Goal: Navigation & Orientation: Find specific page/section

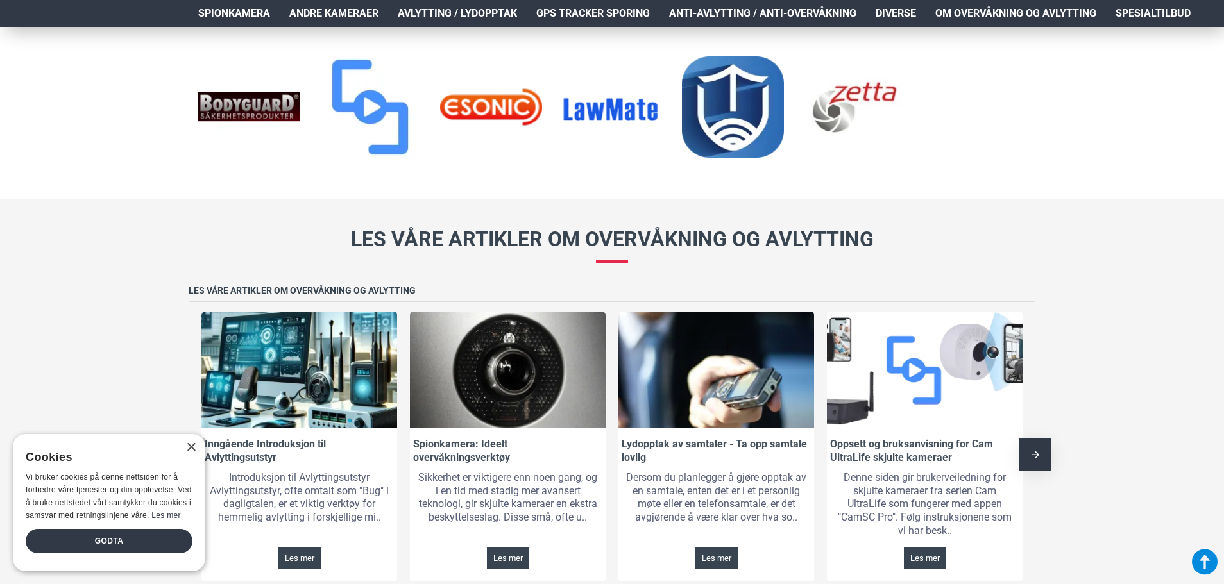
scroll to position [1924, 0]
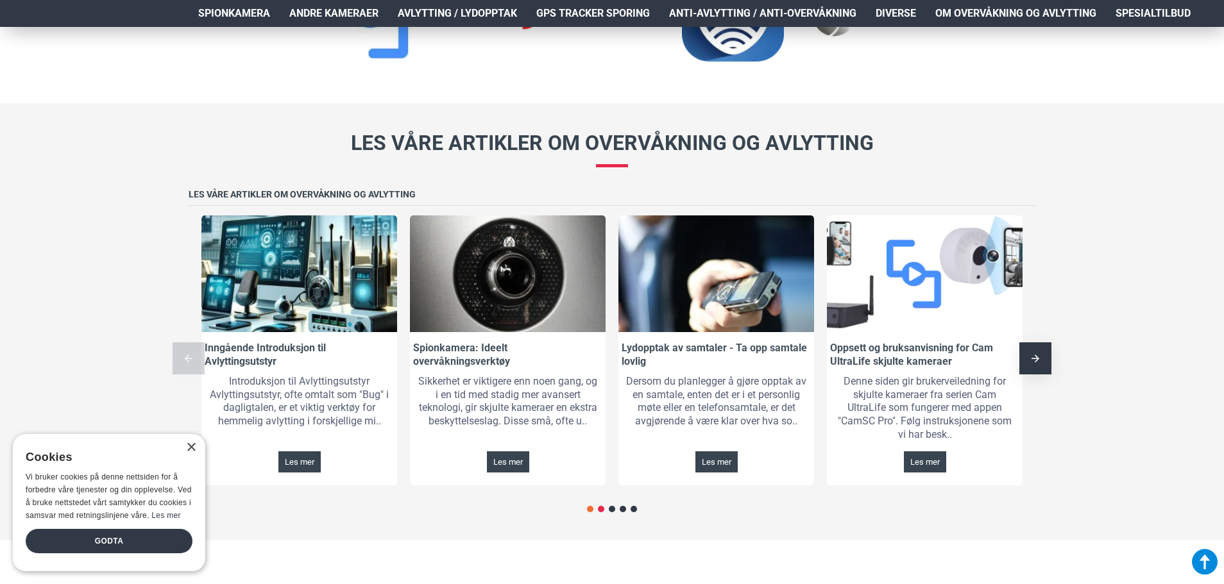
click at [602, 509] on span "Go to slide 2" at bounding box center [601, 509] width 6 height 6
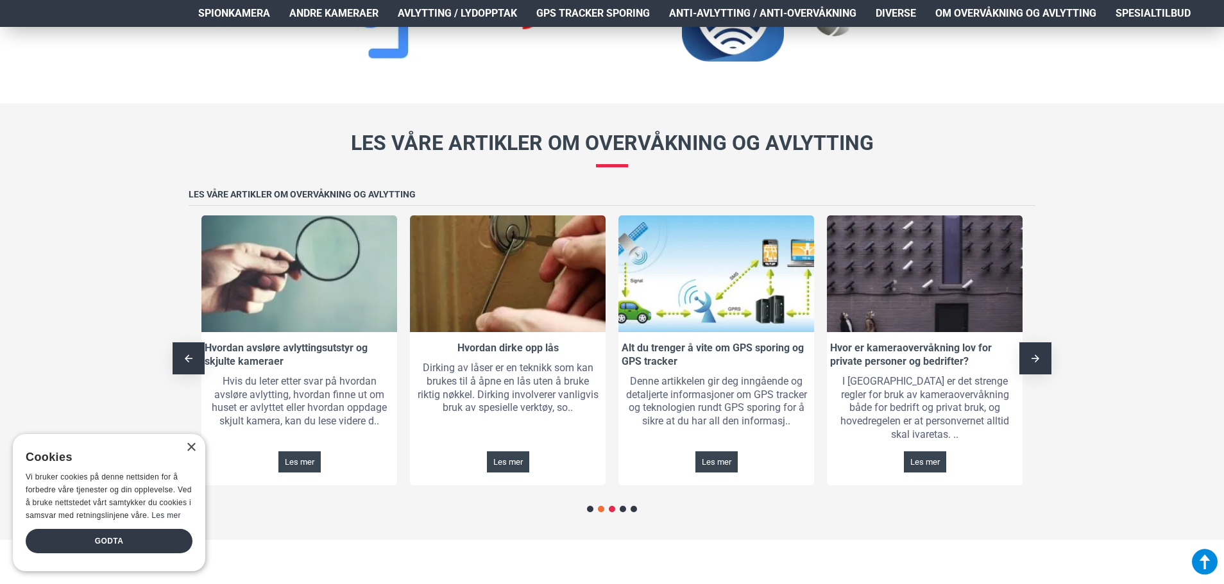
click at [609, 507] on span "Go to slide 3" at bounding box center [612, 509] width 6 height 6
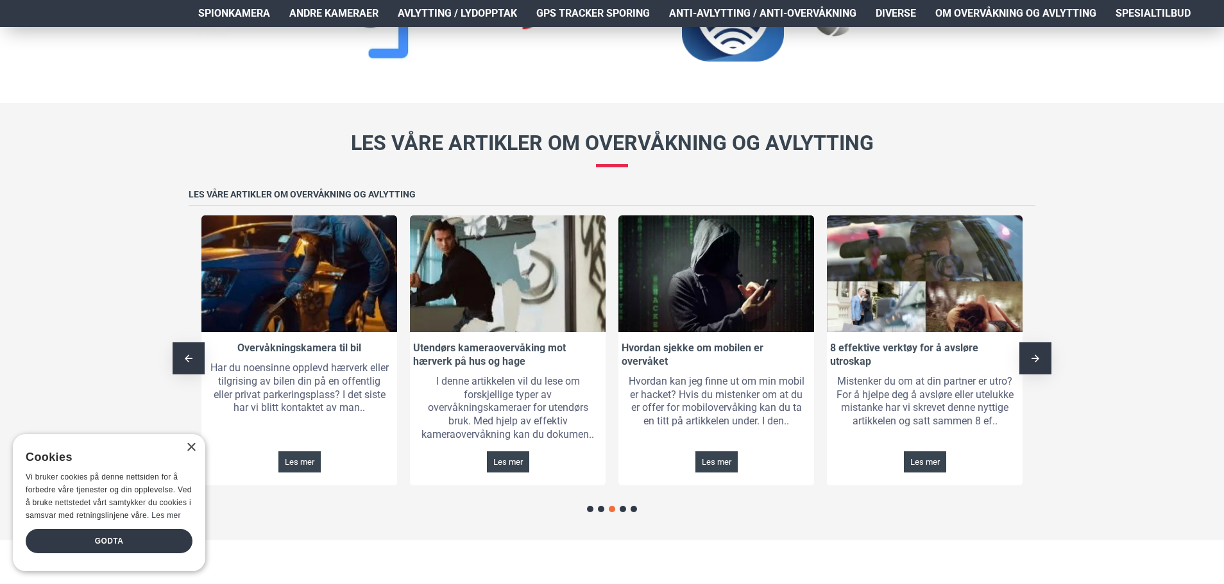
click at [624, 513] on div at bounding box center [612, 509] width 50 height 15
click at [622, 508] on span "Go to slide 4" at bounding box center [623, 509] width 6 height 6
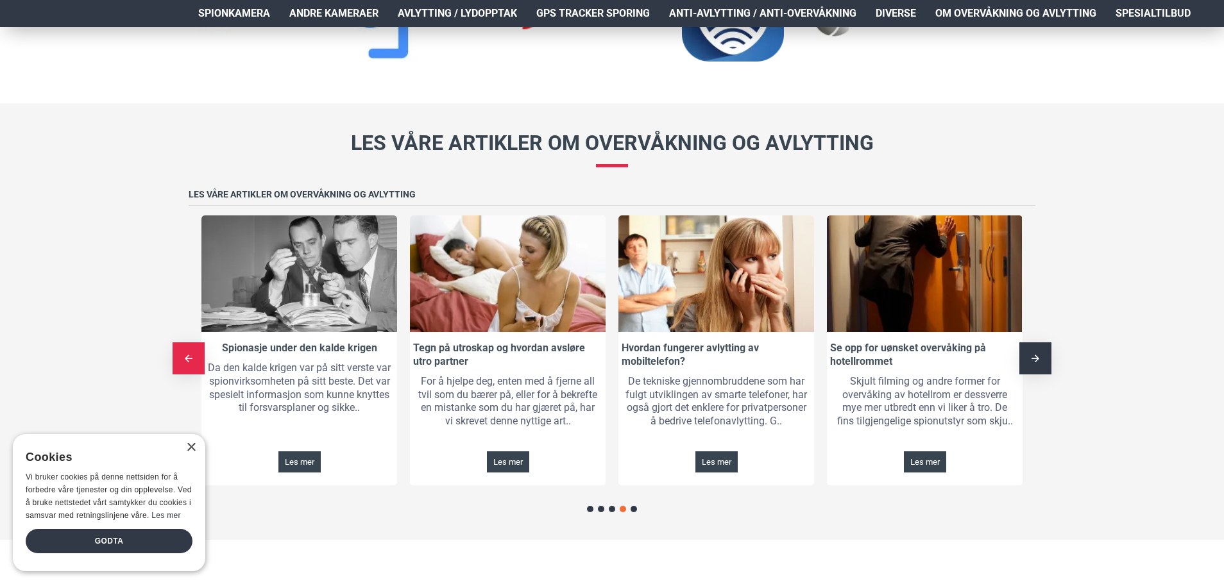
click at [181, 349] on div "Previous slide" at bounding box center [189, 358] width 32 height 32
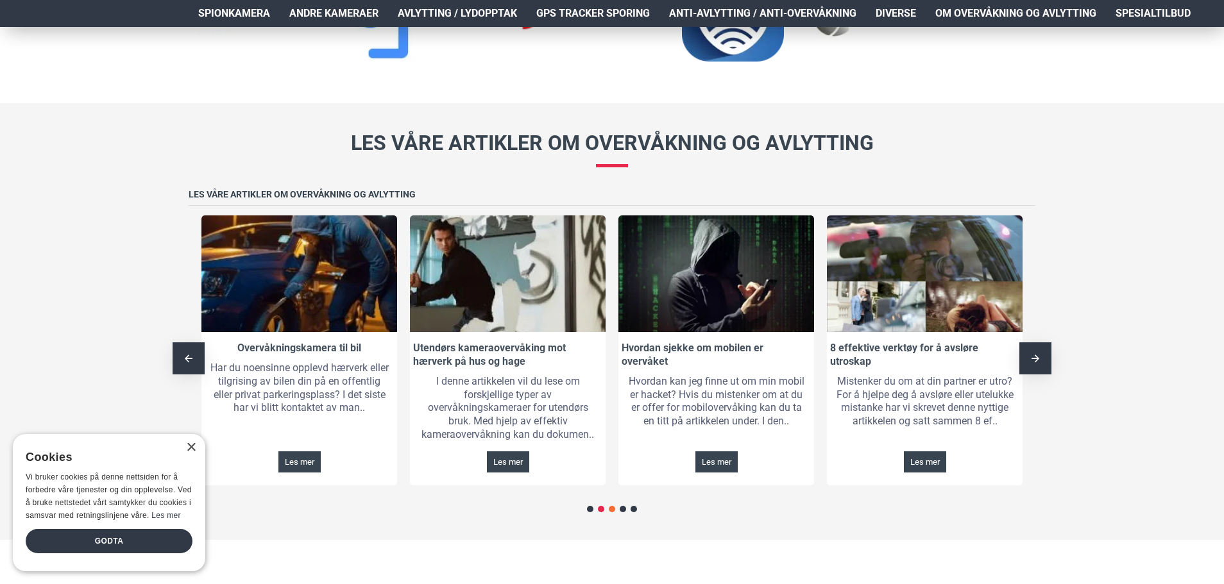
click at [602, 510] on span "Go to slide 2" at bounding box center [601, 509] width 6 height 6
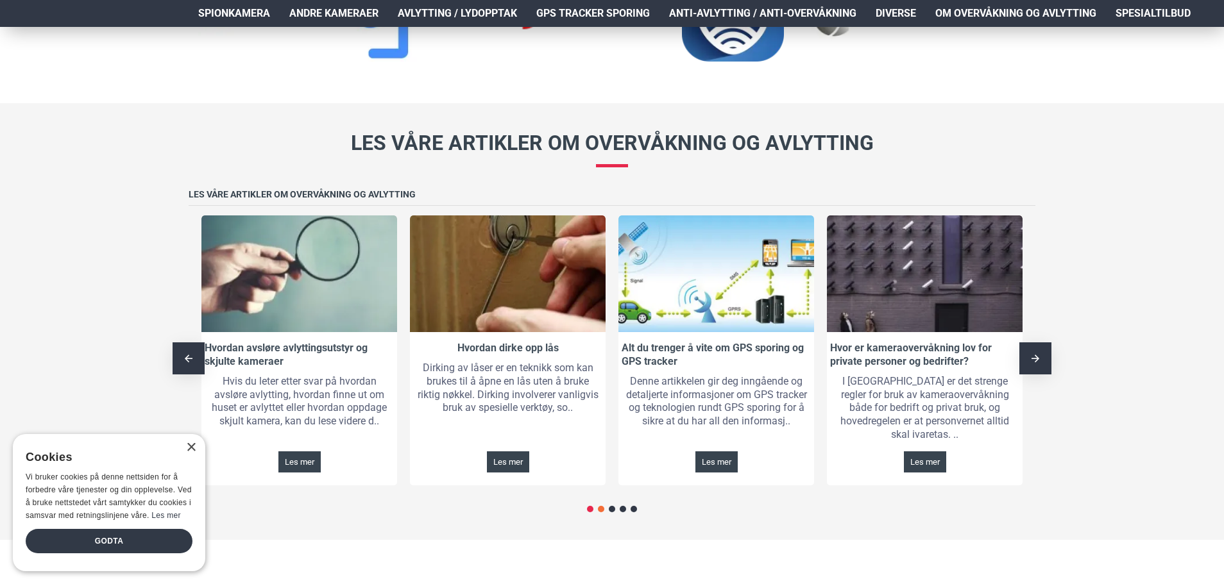
click at [587, 510] on span "Go to slide 1" at bounding box center [590, 509] width 6 height 6
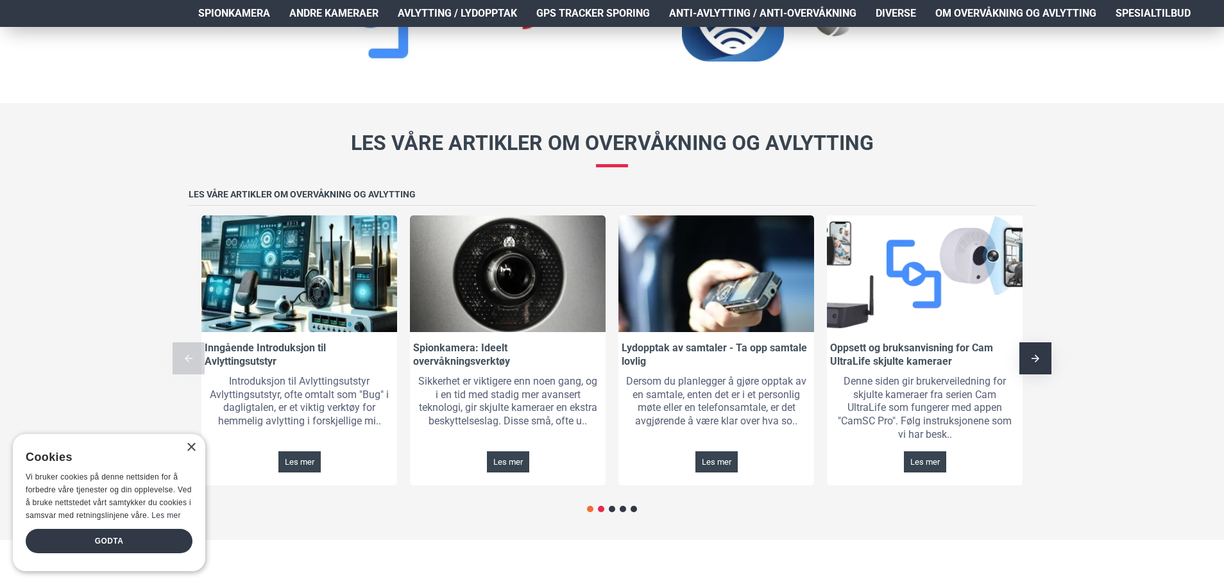
click at [601, 509] on span "Go to slide 2" at bounding box center [601, 509] width 6 height 6
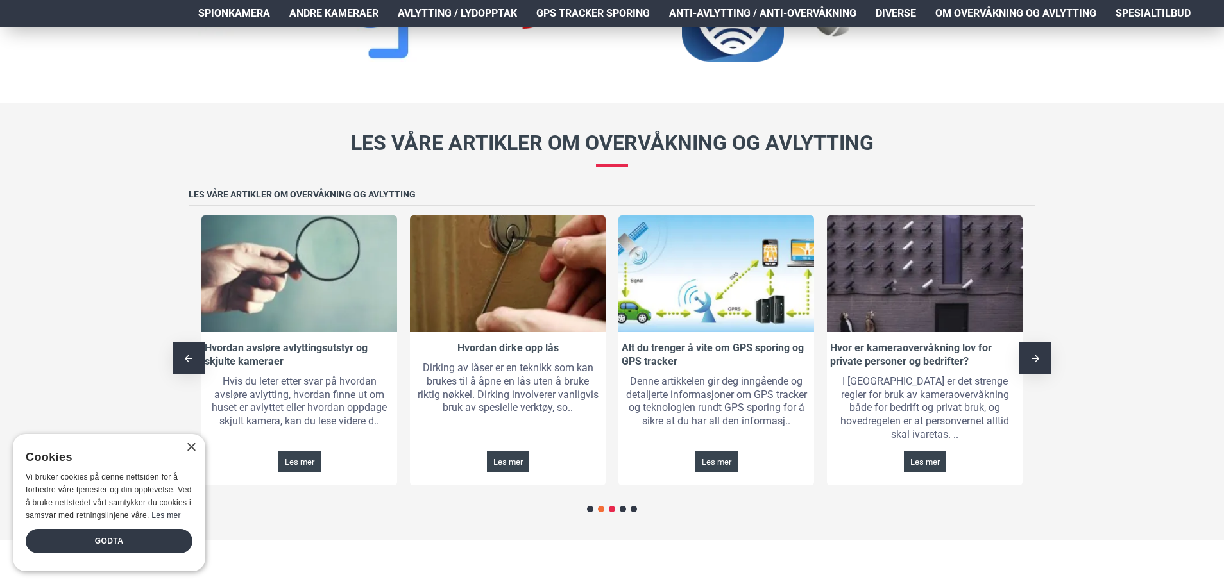
click at [611, 507] on span "Go to slide 3" at bounding box center [612, 509] width 6 height 6
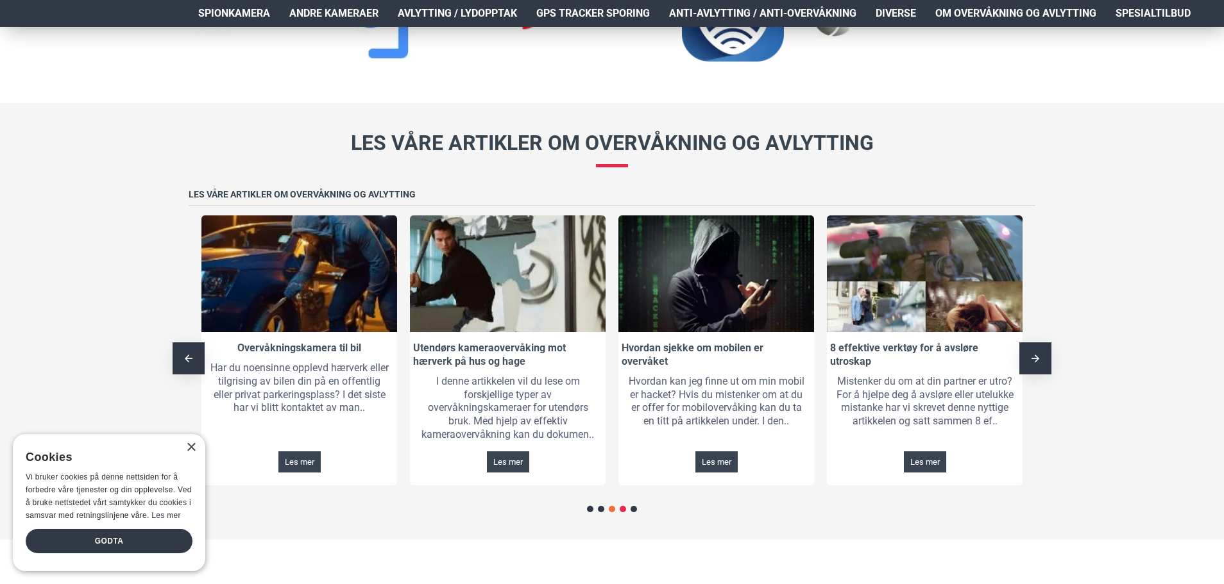
click at [623, 508] on span "Go to slide 4" at bounding box center [623, 509] width 6 height 6
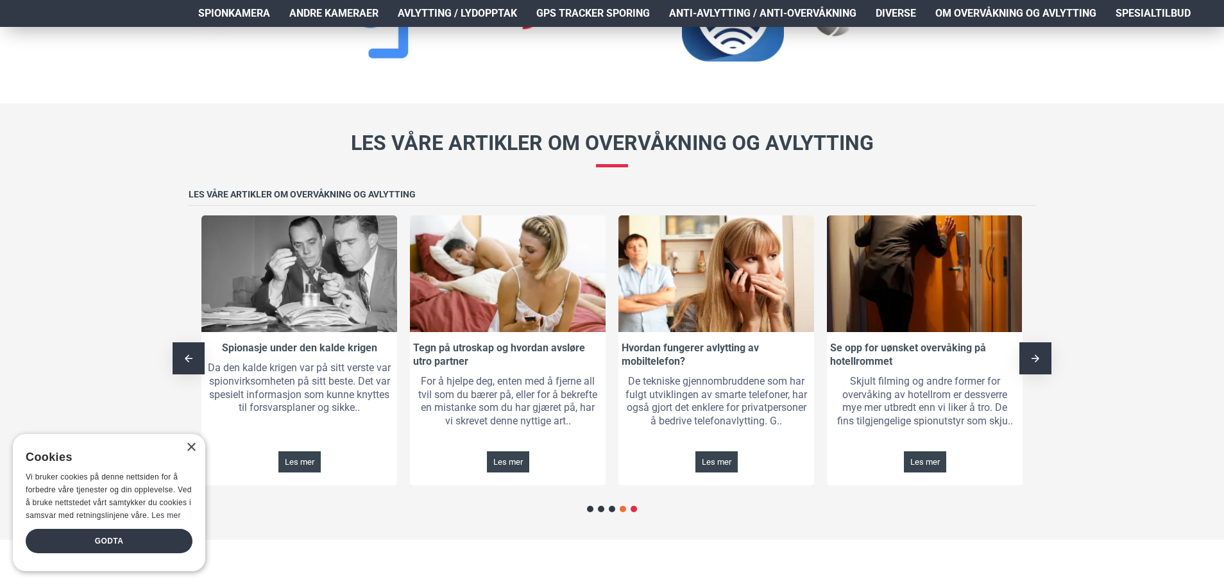
click at [633, 510] on span "Go to slide 5" at bounding box center [633, 509] width 6 height 6
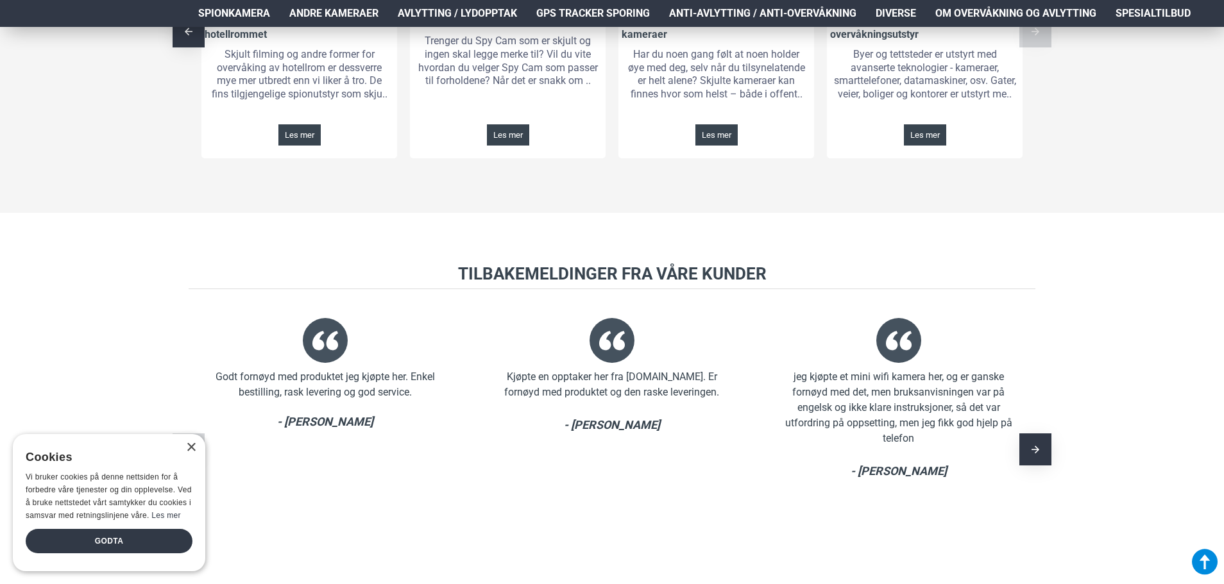
scroll to position [2373, 0]
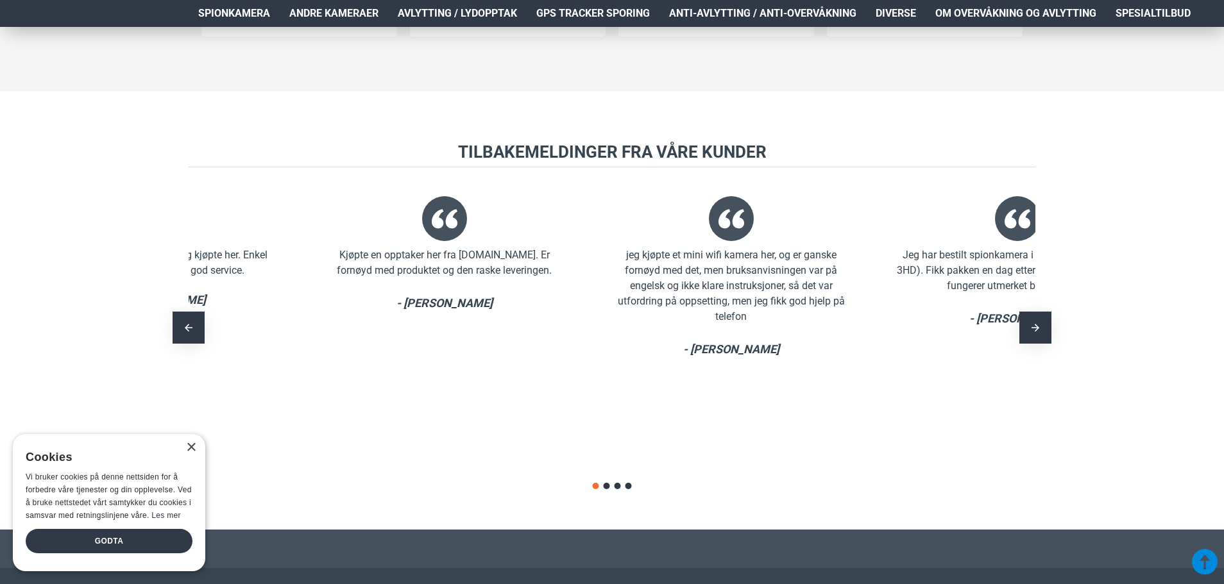
click at [341, 274] on div "Kjøpte en opptaker her fra [DOMAIN_NAME]. Er fornøyd med produktet og den raske…" at bounding box center [445, 263] width 248 height 31
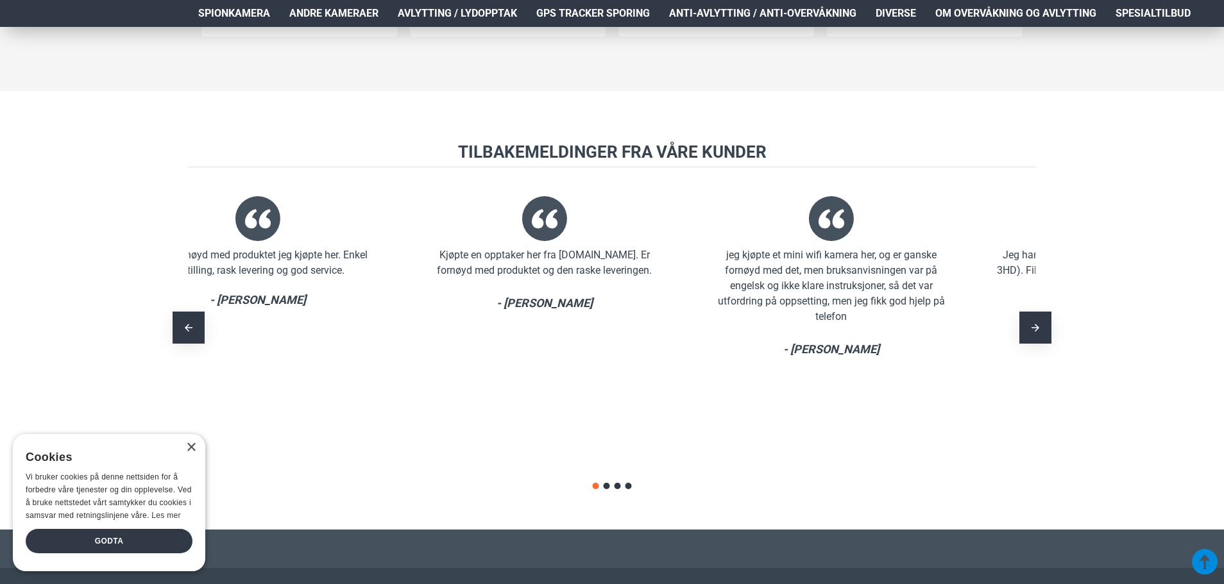
click at [421, 257] on div "Kjøpte en opptaker her fra [DOMAIN_NAME]. Er fornøyd med produktet og den raske…" at bounding box center [545, 263] width 248 height 31
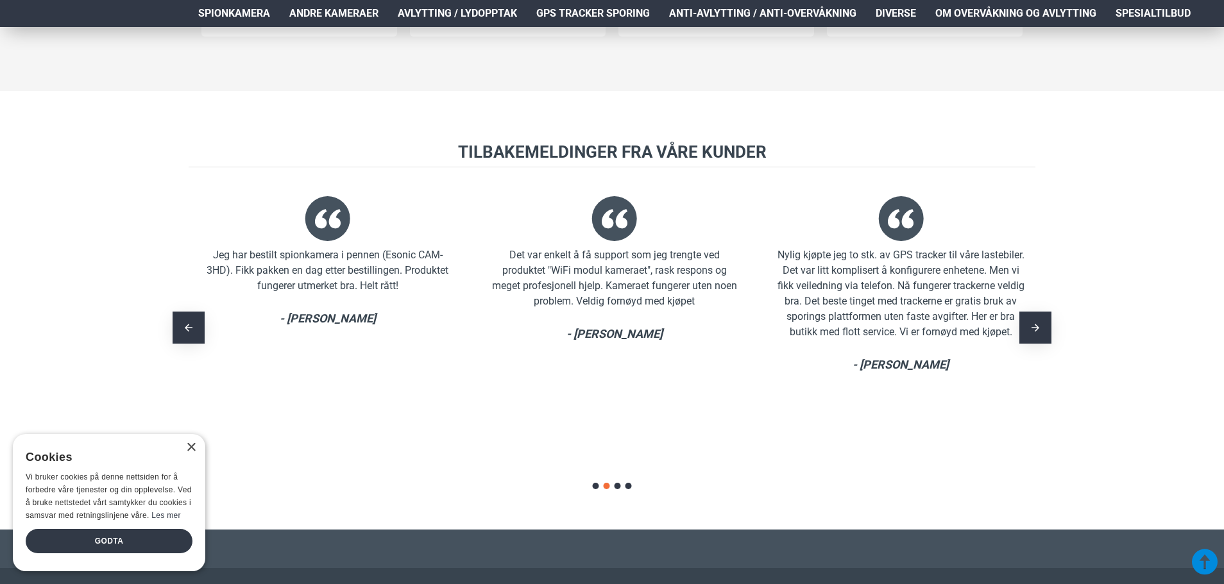
click at [490, 255] on div "Det var enkelt å få support som jeg trengte ved produktet "WiFi modul kameraet"…" at bounding box center [614, 279] width 248 height 62
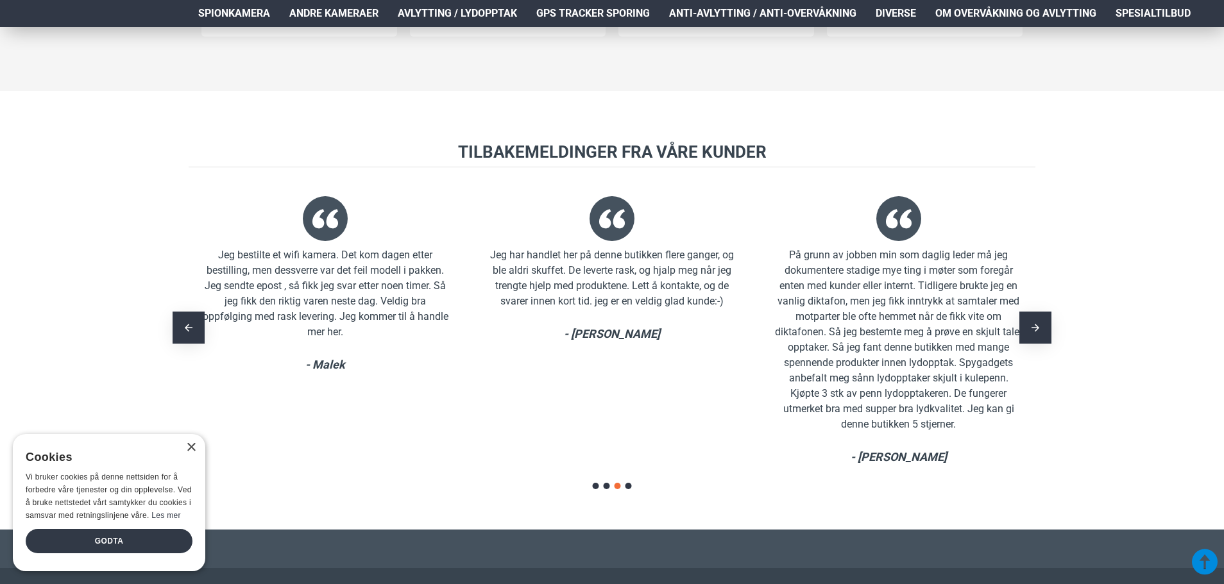
click at [296, 262] on div "Godt fornøyd med produktet jeg kjøpte her. Enkel bestilling, rask levering og g…" at bounding box center [612, 327] width 847 height 301
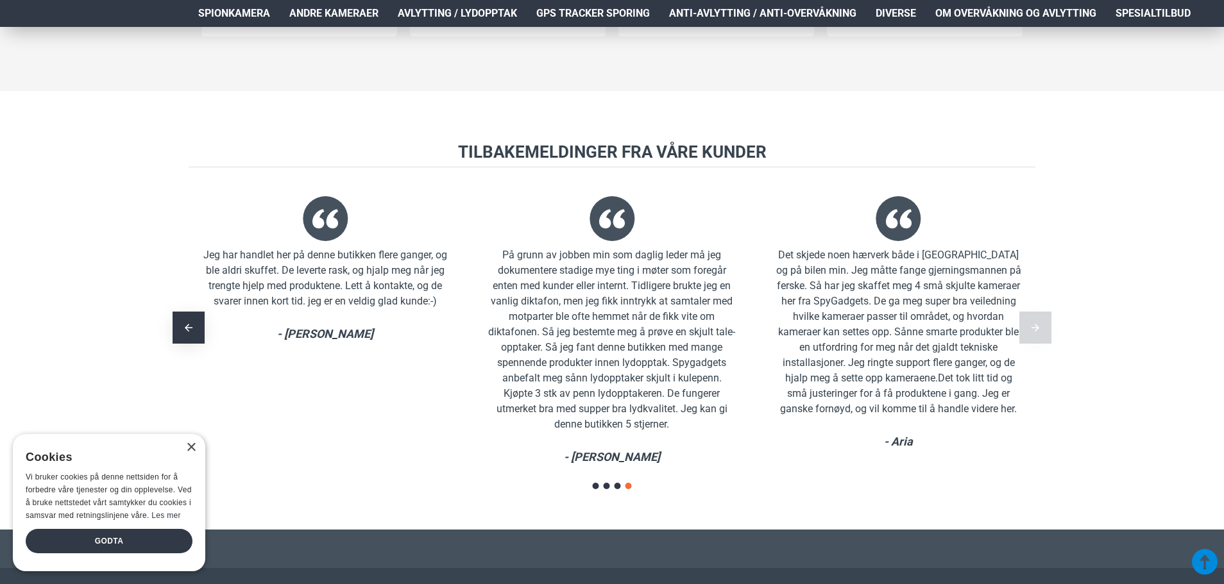
click at [475, 316] on div "På grunn av jobben min som daglig leder må jeg dokumentere stadige mye ting i m…" at bounding box center [612, 327] width 274 height 301
click at [462, 332] on div "Jeg har handlet her på denne butikken flere ganger, og ble aldri skuffet. De le…" at bounding box center [326, 327] width 274 height 301
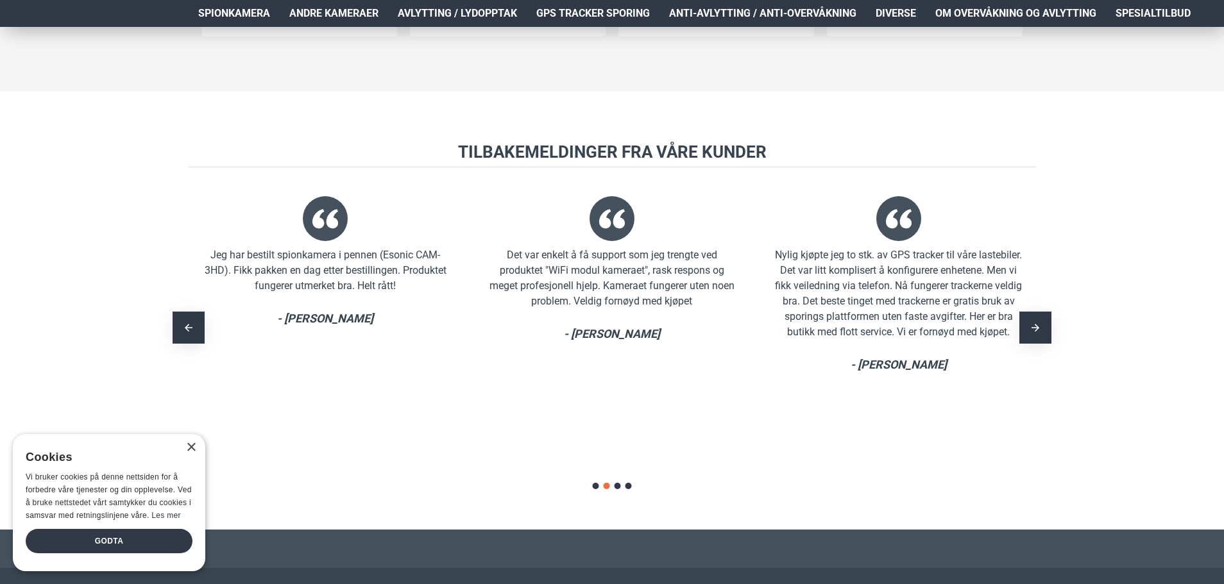
click at [736, 301] on div "Det var enkelt å få support som jeg trengte ved produktet "WiFi modul kameraet"…" at bounding box center [612, 279] width 248 height 62
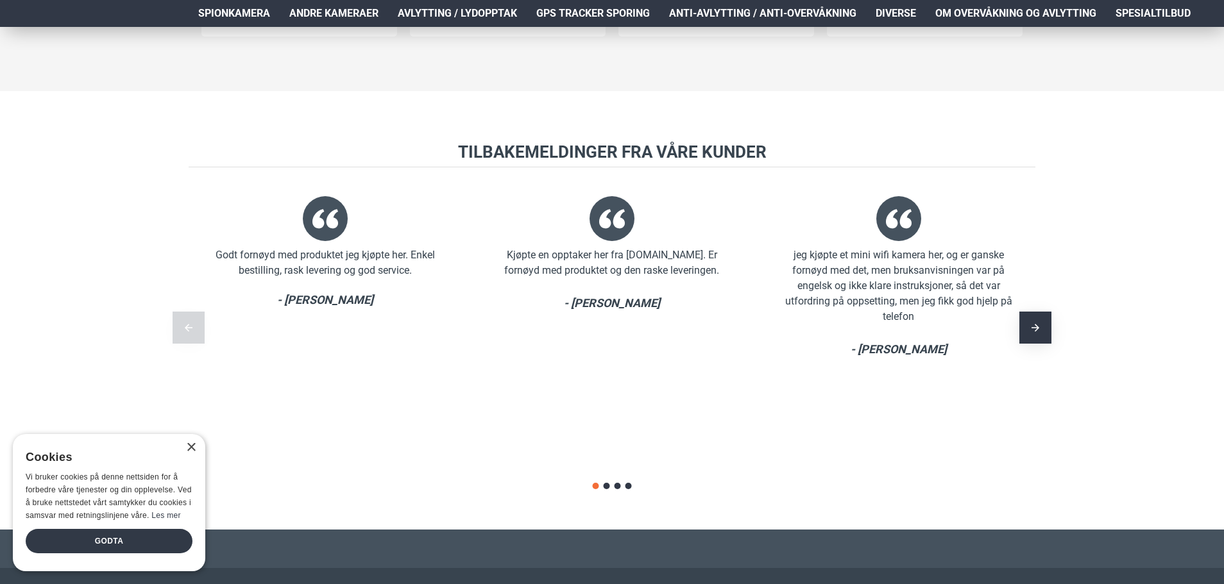
click at [774, 315] on div "jeg kjøpte et mini wifi kamera her, og er ganske fornøyd med det, men bruksanvi…" at bounding box center [898, 286] width 248 height 77
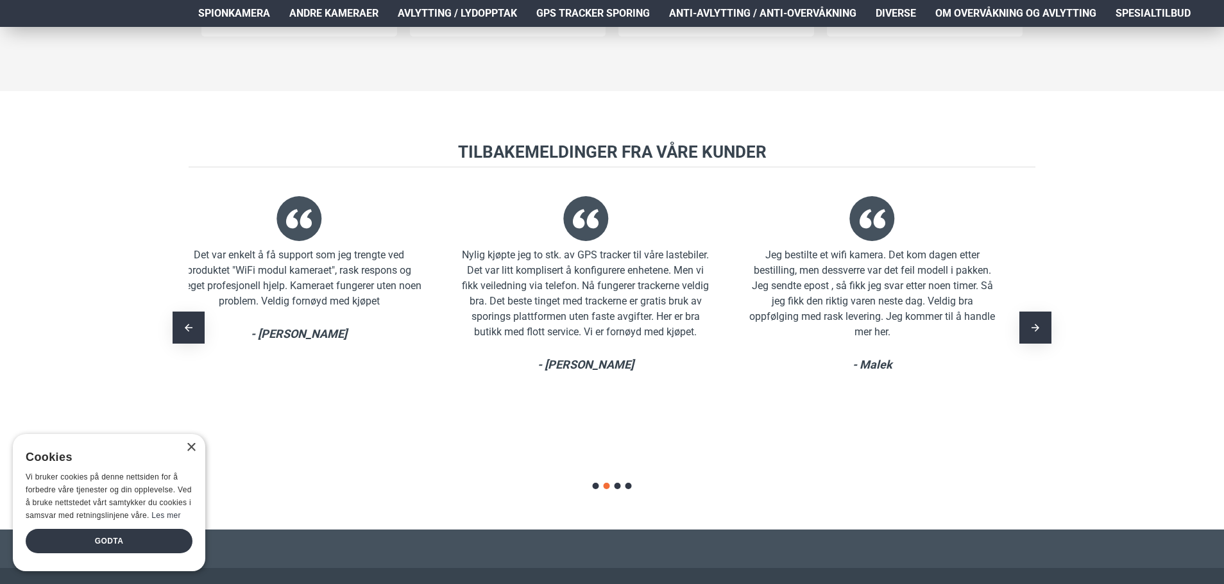
click at [372, 275] on div "Det var enkelt å få support som jeg trengte ved produktet "WiFi modul kameraet"…" at bounding box center [299, 279] width 248 height 62
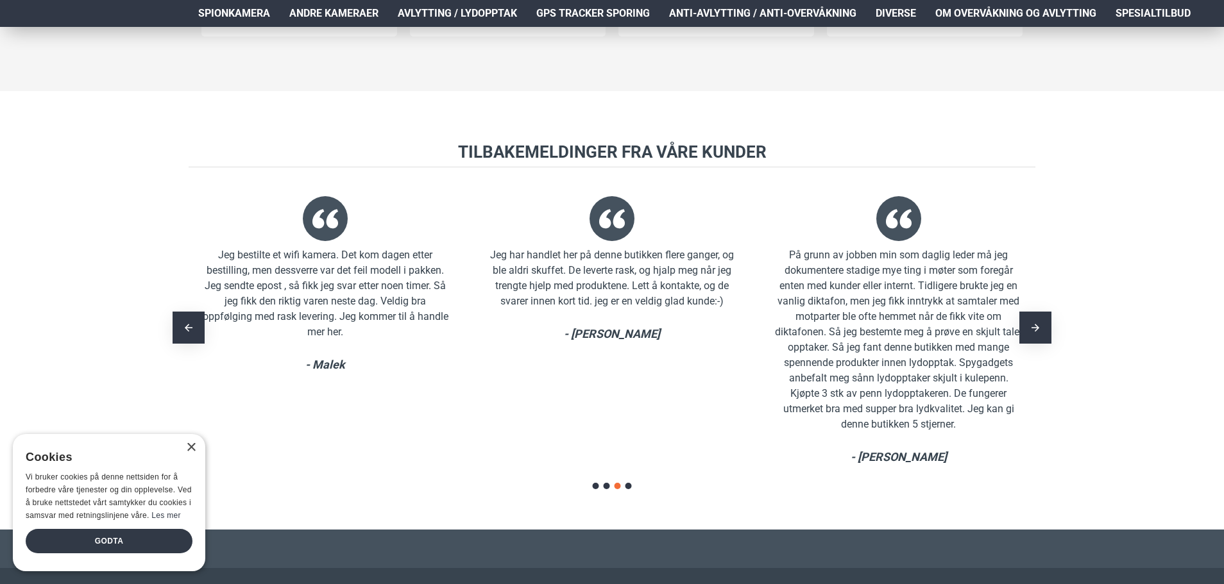
click at [475, 325] on div "Jeg har handlet her på denne butikken flere ganger, og ble aldri skuffet. De le…" at bounding box center [612, 327] width 274 height 301
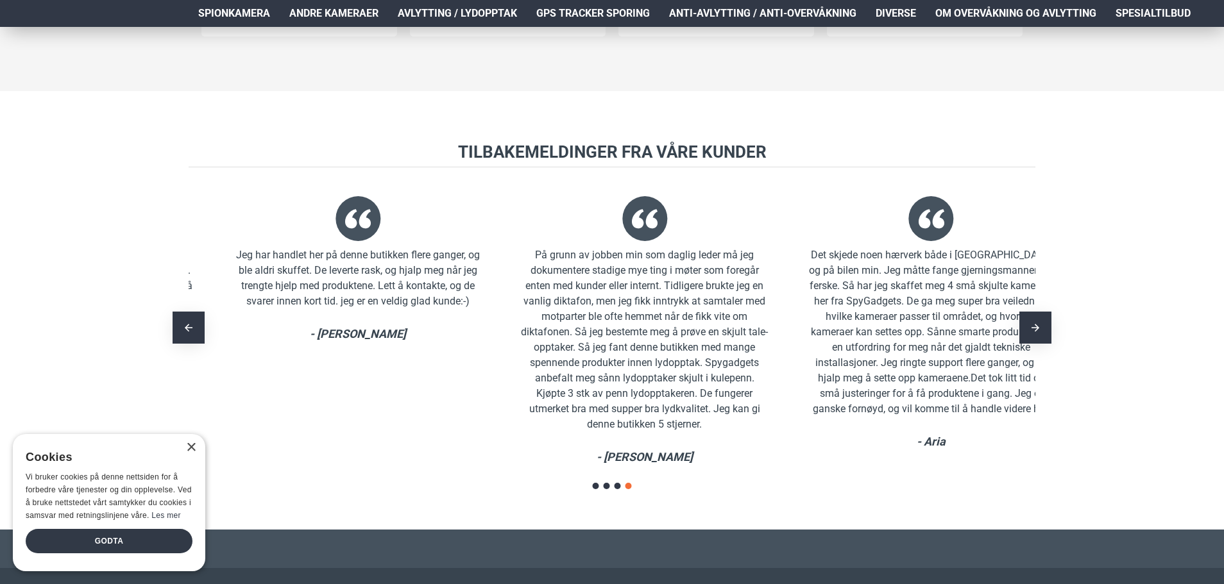
click at [769, 319] on div "På grunn av jobben min som daglig leder må jeg dokumentere stadige mye ting i m…" at bounding box center [645, 340] width 248 height 185
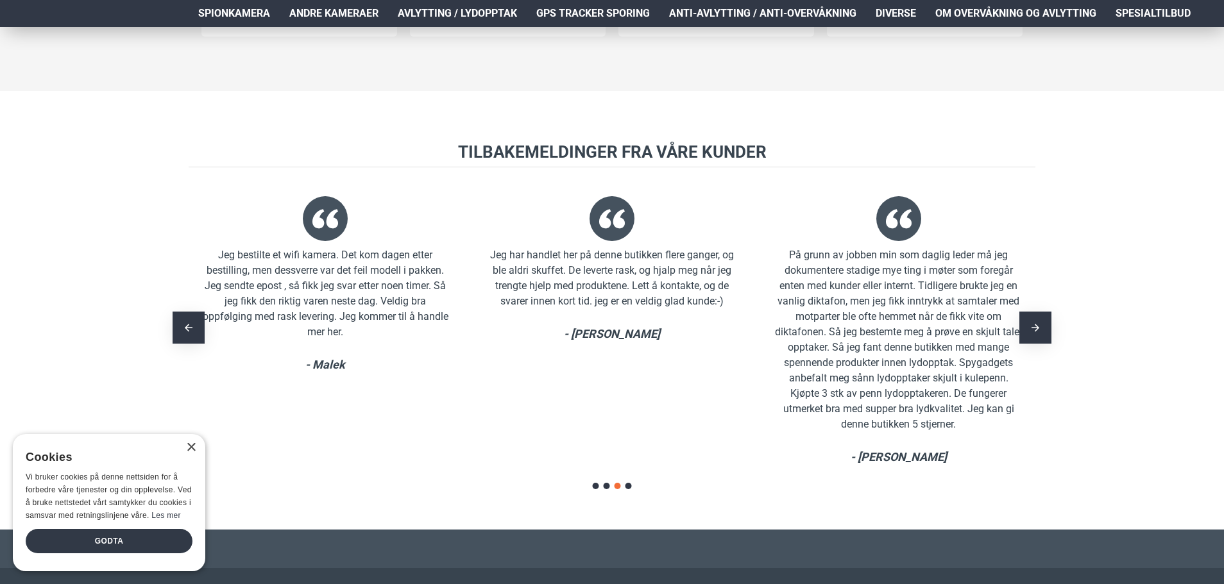
click at [729, 315] on div "Jeg har handlet her på denne butikken flere ganger, og ble aldri skuffet. De le…" at bounding box center [612, 327] width 274 height 301
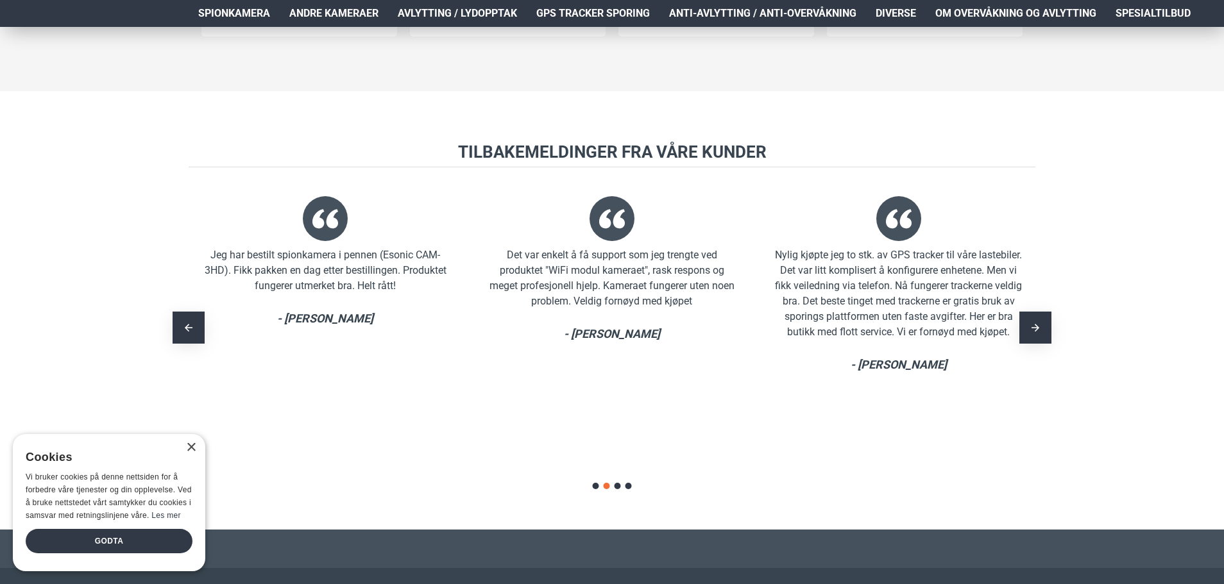
click at [736, 330] on div "- [PERSON_NAME]" at bounding box center [612, 333] width 248 height 17
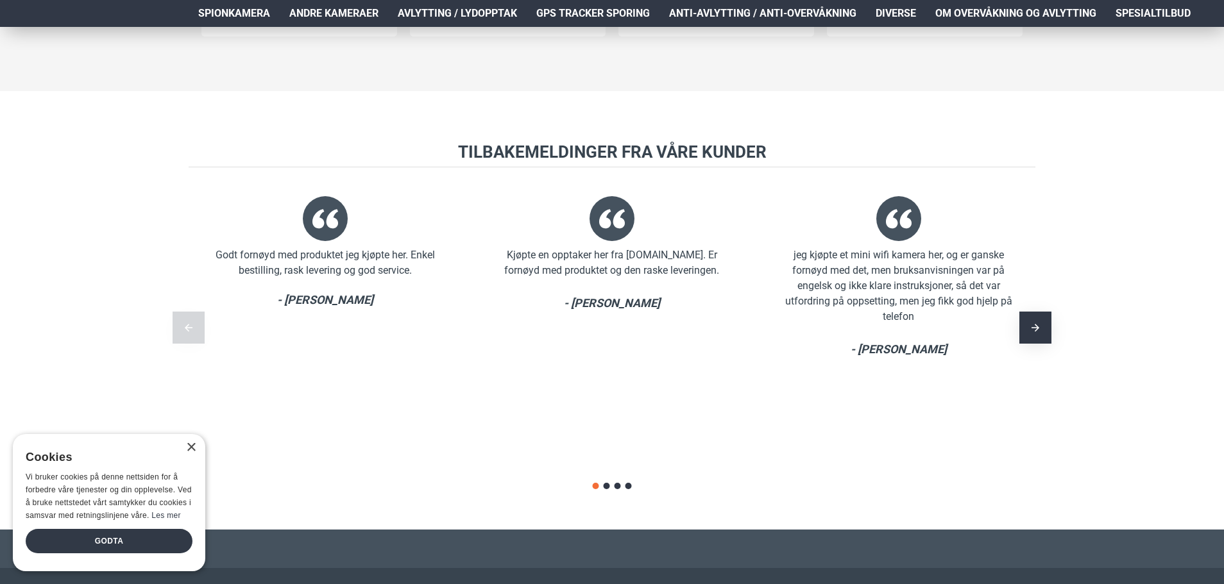
click at [877, 343] on div "Godt fornøyd med produktet jeg kjøpte her. Enkel bestilling, rask levering og g…" at bounding box center [612, 327] width 847 height 301
click at [761, 282] on div "jeg kjøpte et mini wifi kamera her, og er ganske fornøyd med det, men bruksanvi…" at bounding box center [898, 327] width 274 height 301
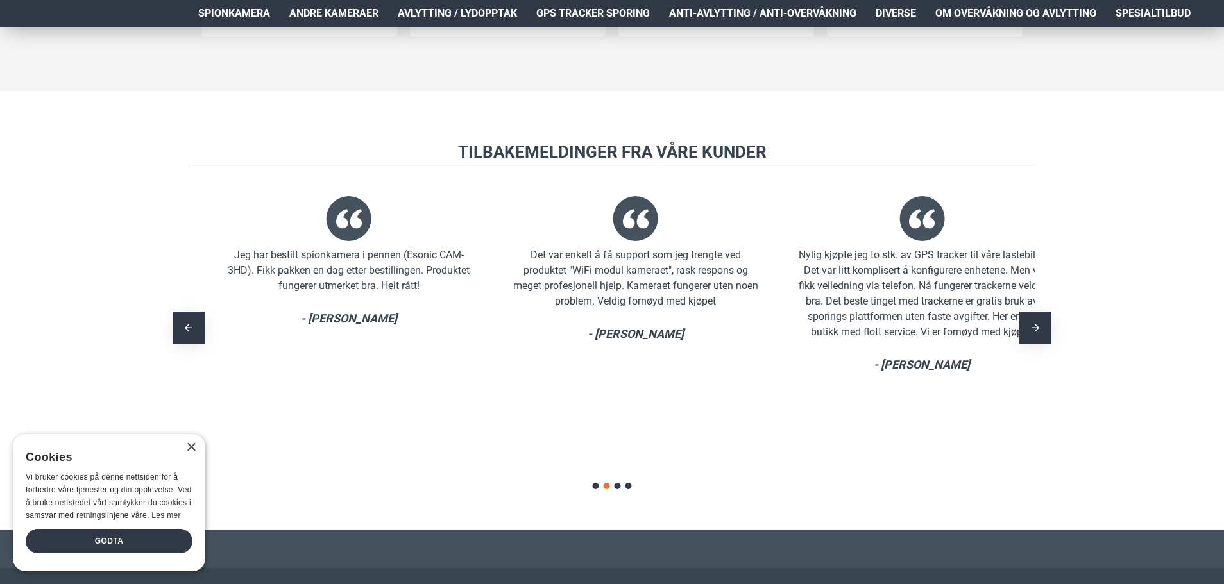
click at [511, 268] on div "Det var enkelt å få support som jeg trengte ved produktet "WiFi modul kameraet"…" at bounding box center [635, 279] width 248 height 62
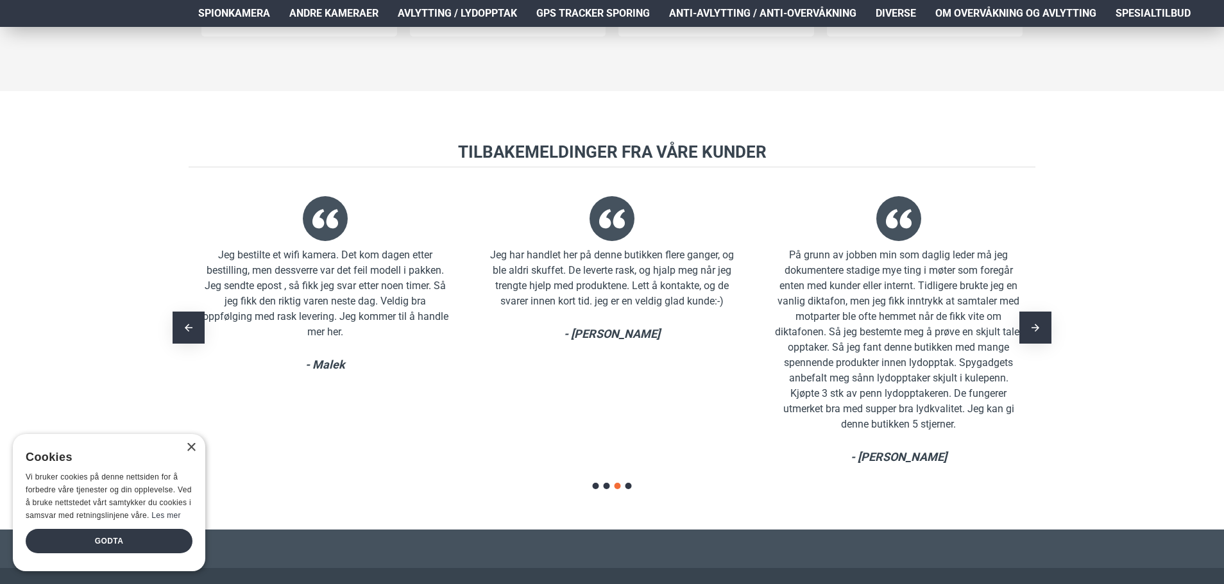
click at [475, 308] on div "Jeg har handlet her på denne butikken flere ganger, og ble aldri skuffet. De le…" at bounding box center [612, 327] width 274 height 301
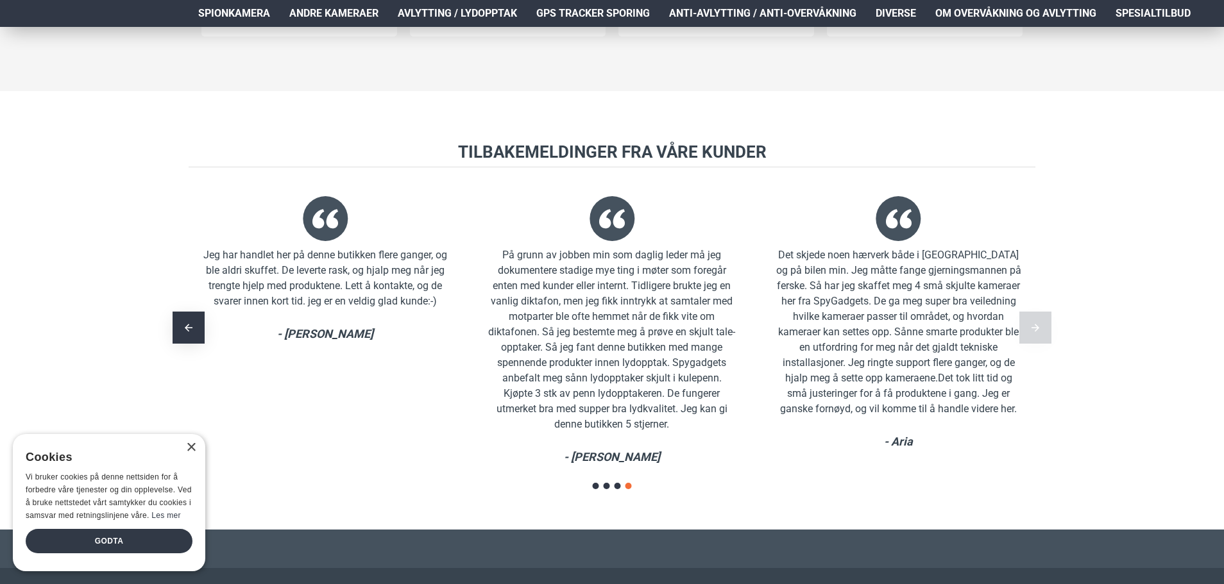
click at [462, 321] on div "Jeg har handlet her på denne butikken flere ganger, og ble aldri skuffet. De le…" at bounding box center [326, 327] width 274 height 301
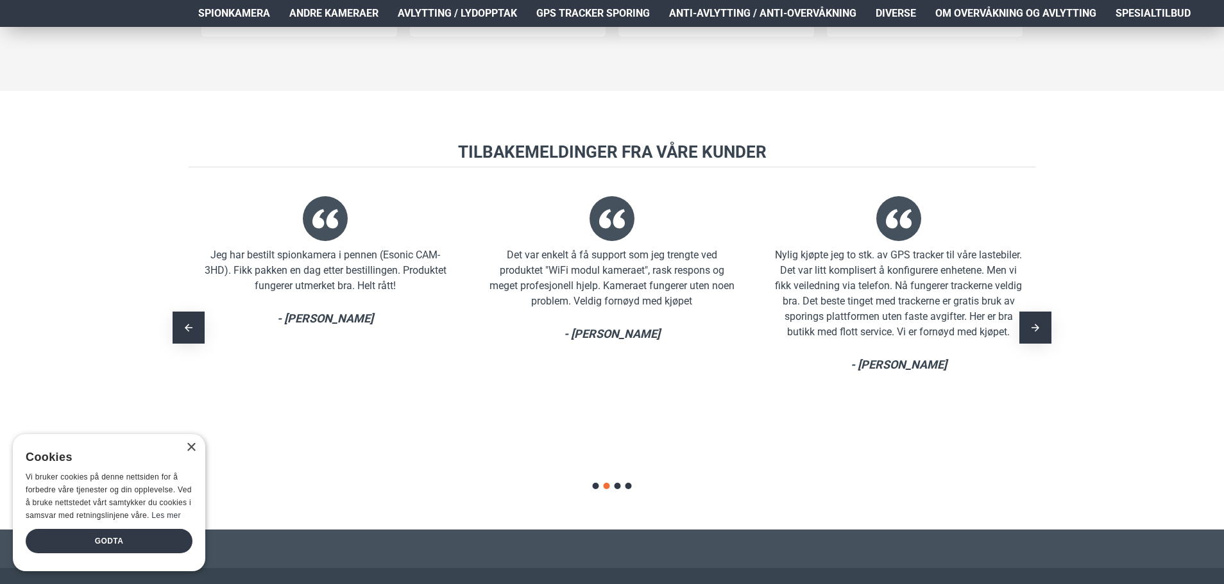
click at [1039, 269] on div "Tilbakemeldinger fra våre kunder Godt fornøyd med produktet jeg kjøpte her. Enk…" at bounding box center [612, 310] width 1224 height 439
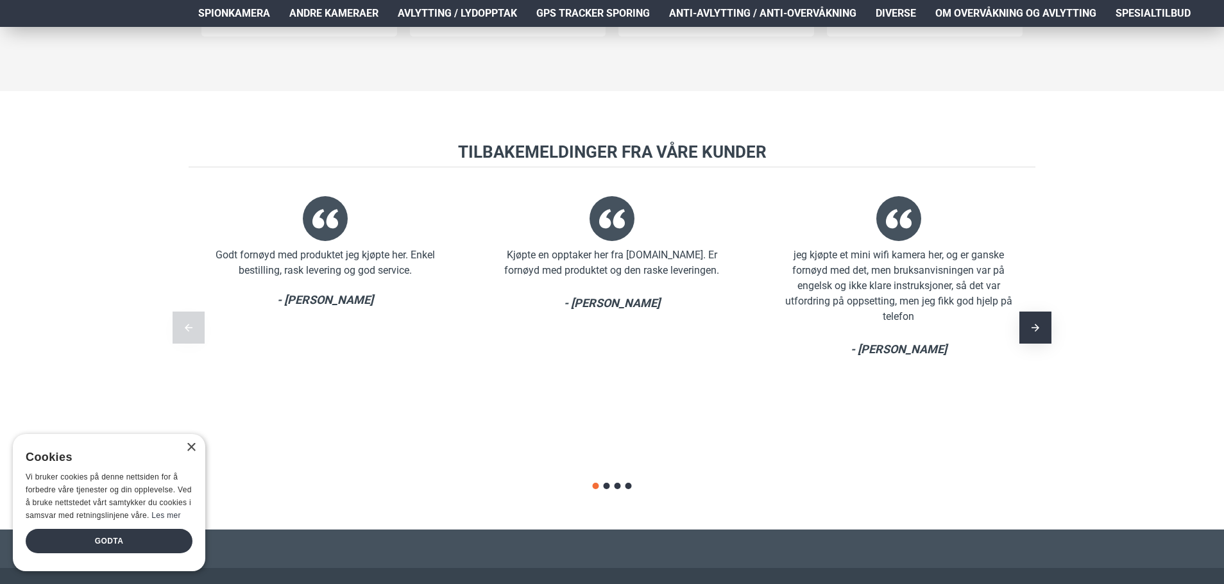
click at [749, 310] on div "Kjøpte en opptaker her fra [DOMAIN_NAME]. Er fornøyd med produktet og den raske…" at bounding box center [612, 327] width 274 height 301
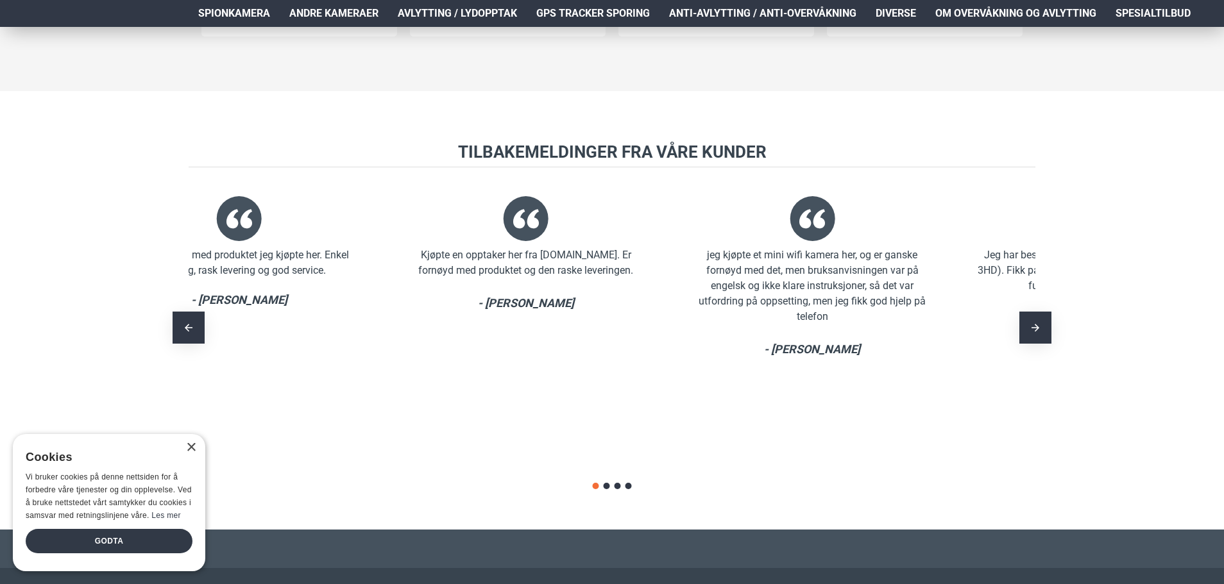
click at [688, 249] on div "jeg kjøpte et mini wifi kamera her, og er ganske fornøyd med det, men bruksanvi…" at bounding box center [812, 286] width 248 height 77
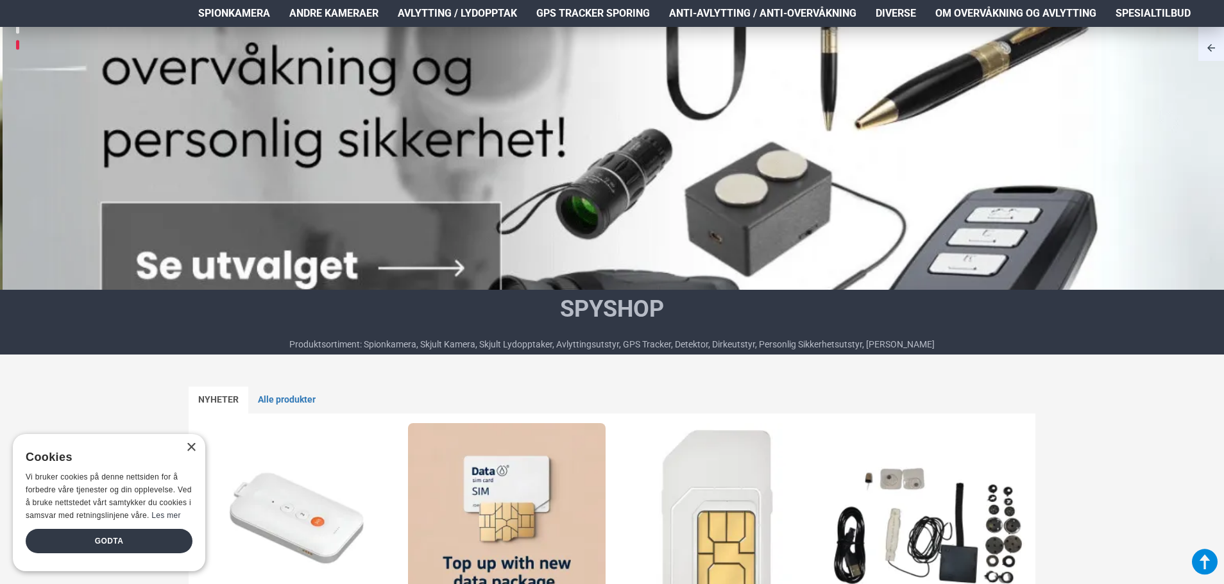
scroll to position [0, 0]
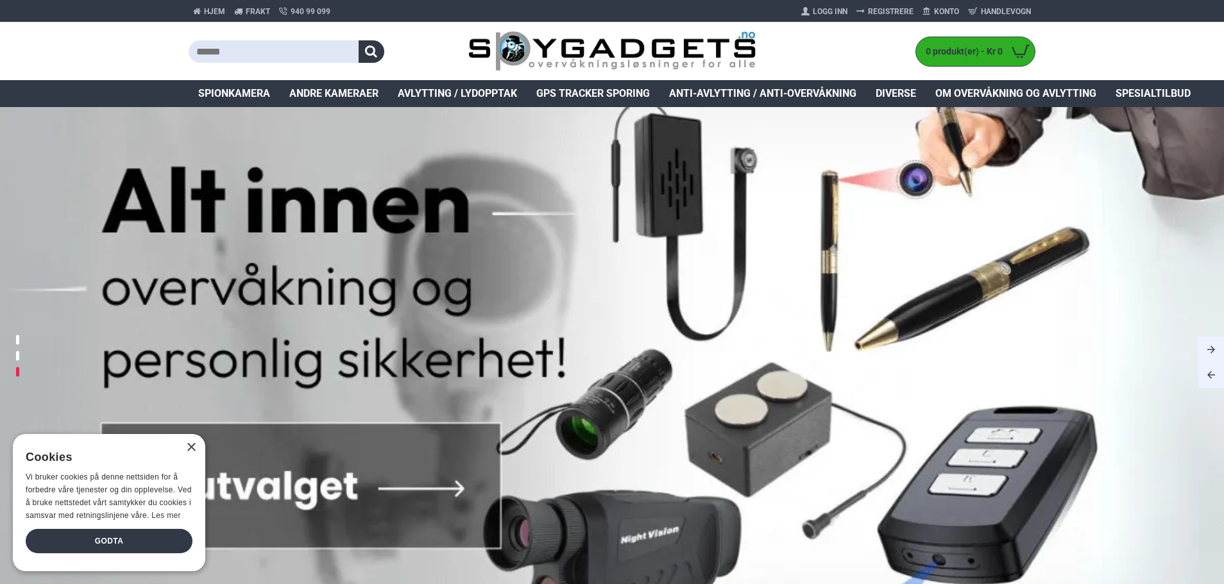
click at [569, 97] on span "GPS Tracker Sporing" at bounding box center [593, 93] width 114 height 15
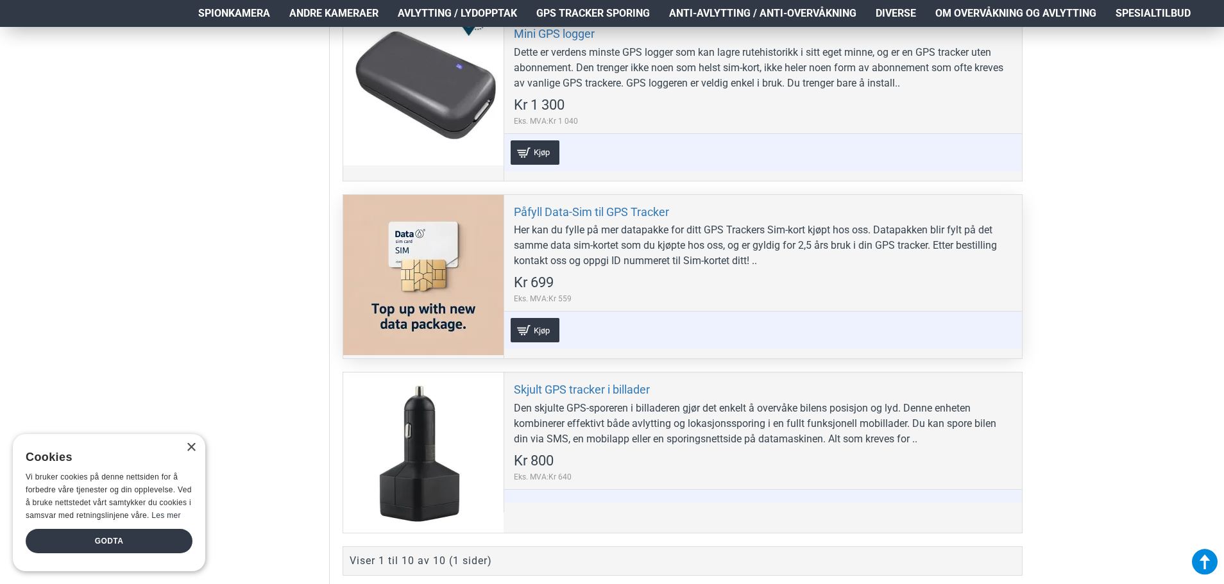
scroll to position [1860, 0]
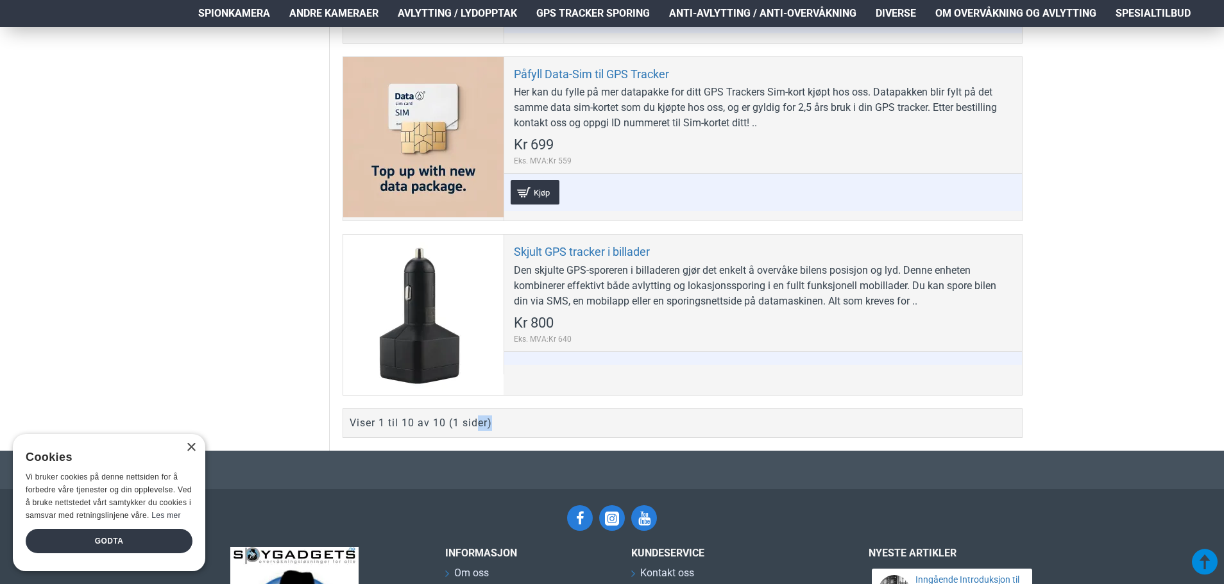
drag, startPoint x: 466, startPoint y: 432, endPoint x: 480, endPoint y: 431, distance: 13.5
click at [480, 431] on div "Viser 1 til 10 av 10 (1 sider)" at bounding box center [421, 423] width 142 height 15
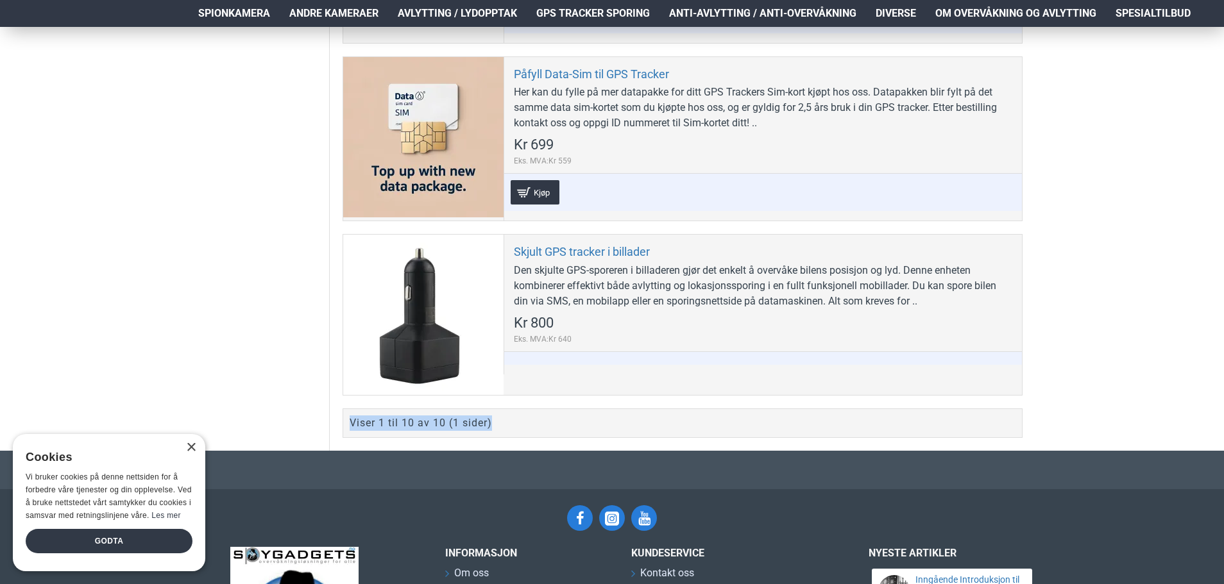
click at [488, 428] on div "Viser 1 til 10 av 10 (1 sider)" at bounding box center [421, 423] width 142 height 15
click at [491, 427] on div "Viser 1 til 10 av 10 (1 sider)" at bounding box center [421, 423] width 142 height 15
click at [491, 426] on div "Viser 1 til 10 av 10 (1 sider)" at bounding box center [421, 423] width 142 height 15
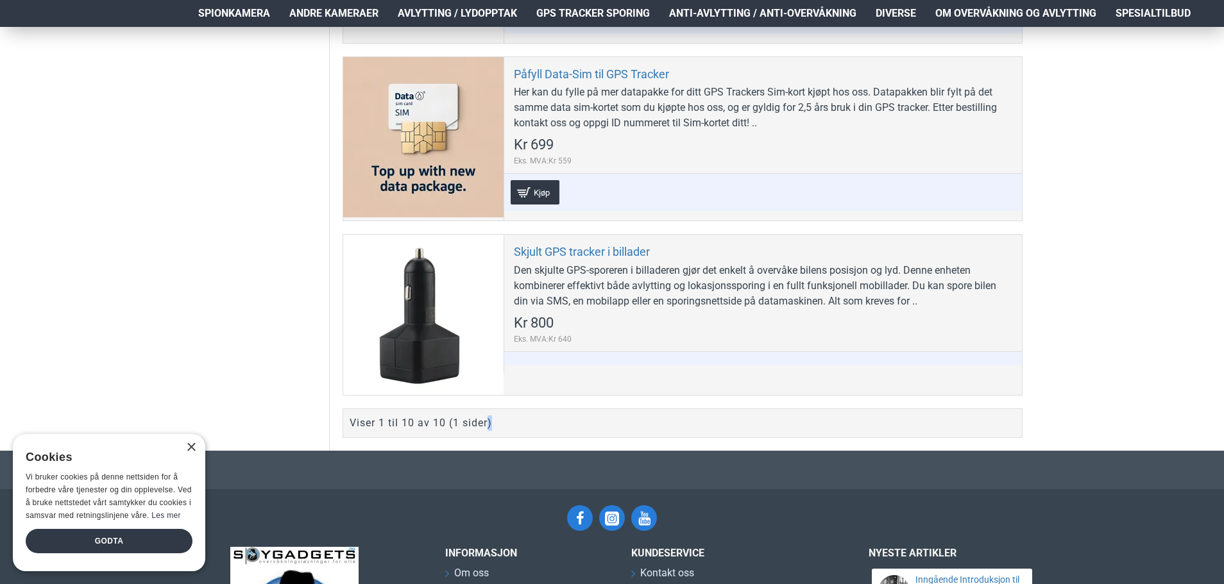
click at [525, 423] on div "Viser 1 til 10 av 10 (1 sider)" at bounding box center [682, 424] width 680 height 30
drag, startPoint x: 367, startPoint y: 426, endPoint x: 480, endPoint y: 410, distance: 114.0
click at [480, 410] on div "Viser 1 til 10 av 10 (1 sider)" at bounding box center [682, 424] width 680 height 30
click at [481, 410] on div "Viser 1 til 10 av 10 (1 sider)" at bounding box center [682, 424] width 680 height 30
click at [472, 425] on div "Viser 1 til 10 av 10 (1 sider)" at bounding box center [421, 423] width 142 height 15
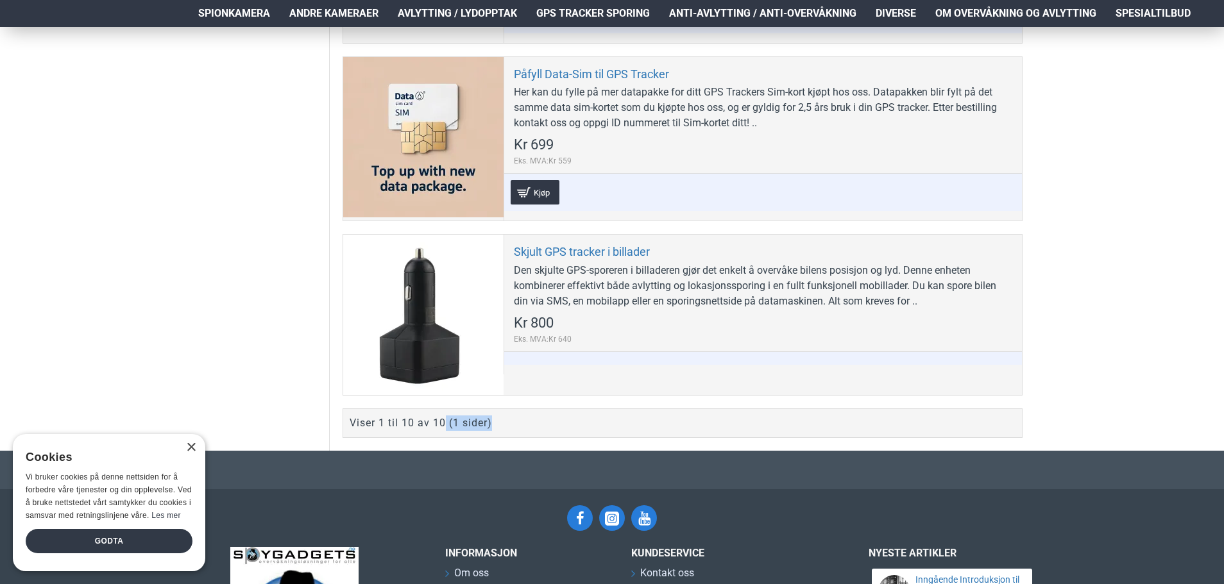
drag, startPoint x: 444, startPoint y: 426, endPoint x: 500, endPoint y: 421, distance: 55.4
click at [500, 421] on div "Viser 1 til 10 av 10 (1 sider)" at bounding box center [682, 424] width 680 height 30
click at [501, 421] on div "Viser 1 til 10 av 10 (1 sider)" at bounding box center [682, 424] width 680 height 30
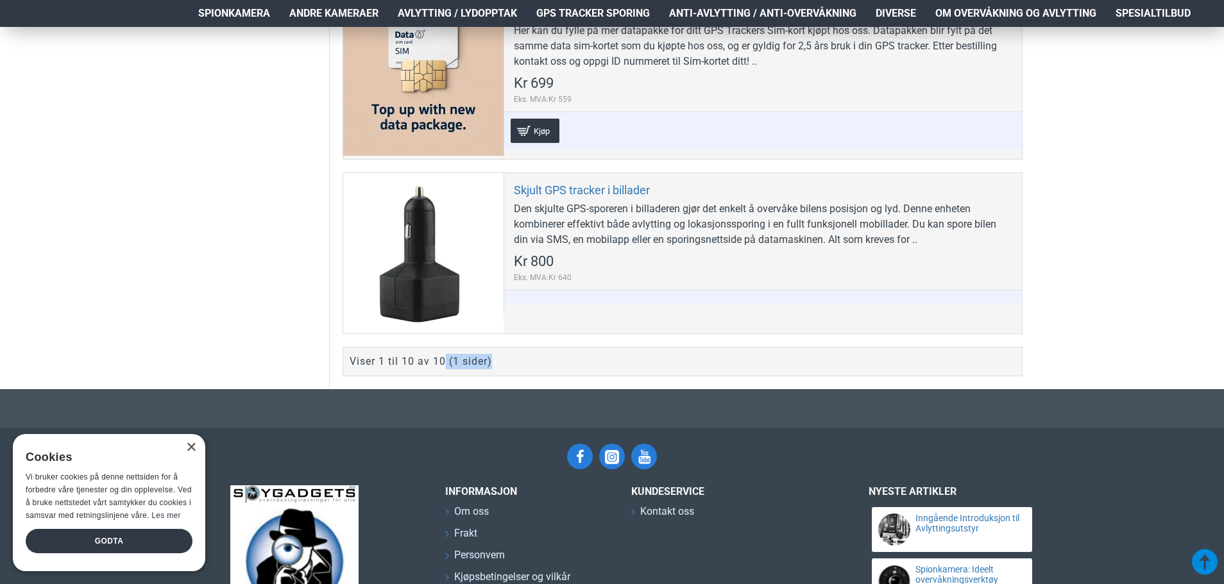
scroll to position [1924, 0]
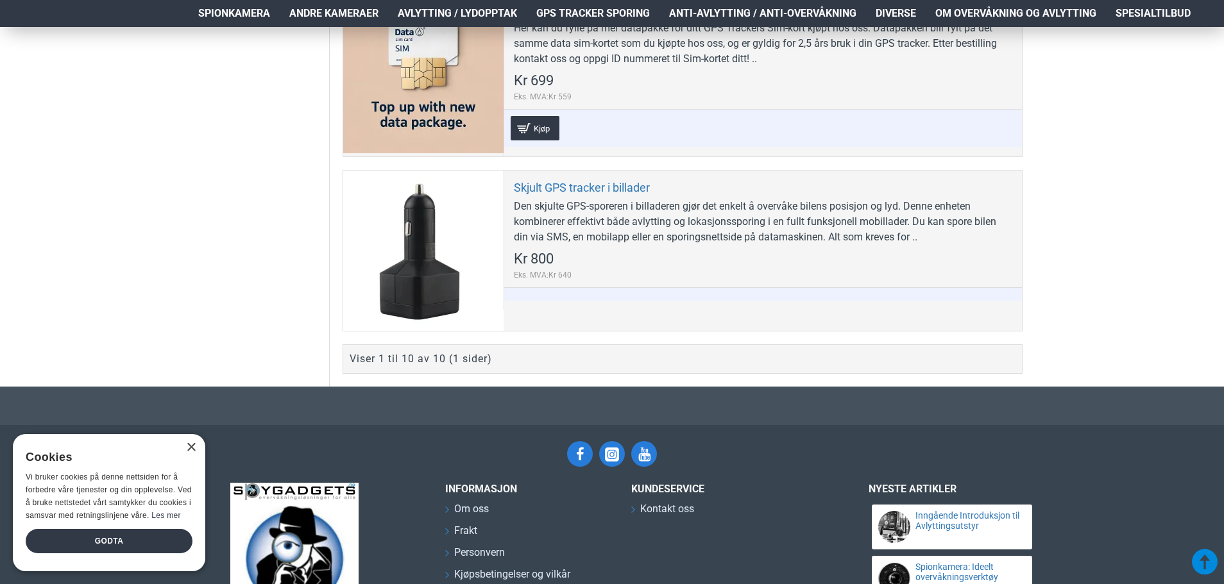
click at [430, 361] on div "Viser 1 til 10 av 10 (1 sider)" at bounding box center [421, 358] width 142 height 15
click at [430, 362] on div "Viser 1 til 10 av 10 (1 sider)" at bounding box center [421, 358] width 142 height 15
drag, startPoint x: 430, startPoint y: 362, endPoint x: 298, endPoint y: 347, distance: 132.4
click at [415, 362] on div "Viser 1 til 10 av 10 (1 sider)" at bounding box center [421, 358] width 142 height 15
